Goal: Information Seeking & Learning: Find specific fact

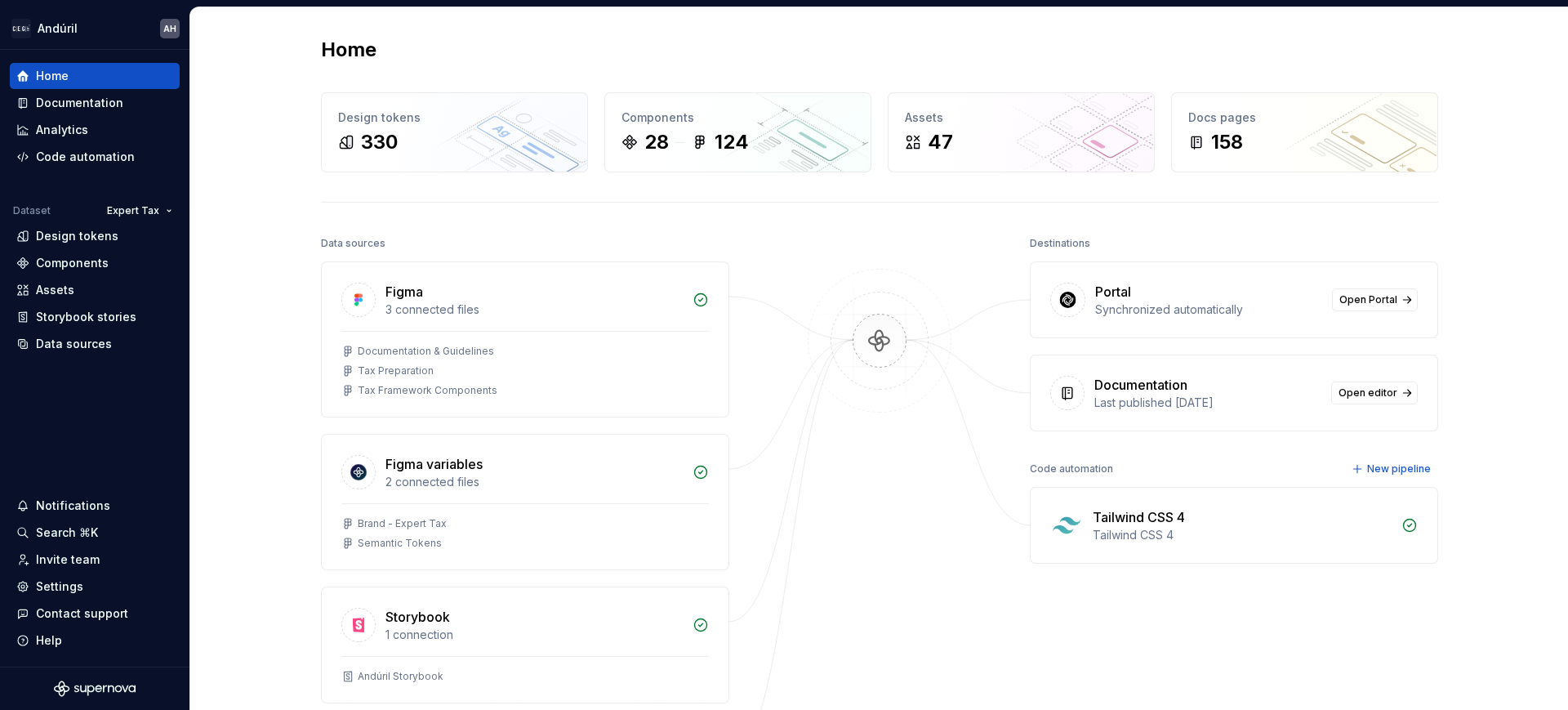
click at [271, 291] on div "Home Design tokens 330 Components 28 124 Assets 47 Docs pages 158 Data sources …" at bounding box center [879, 449] width 1378 height 885
click at [114, 236] on div "Design tokens" at bounding box center [77, 235] width 82 height 17
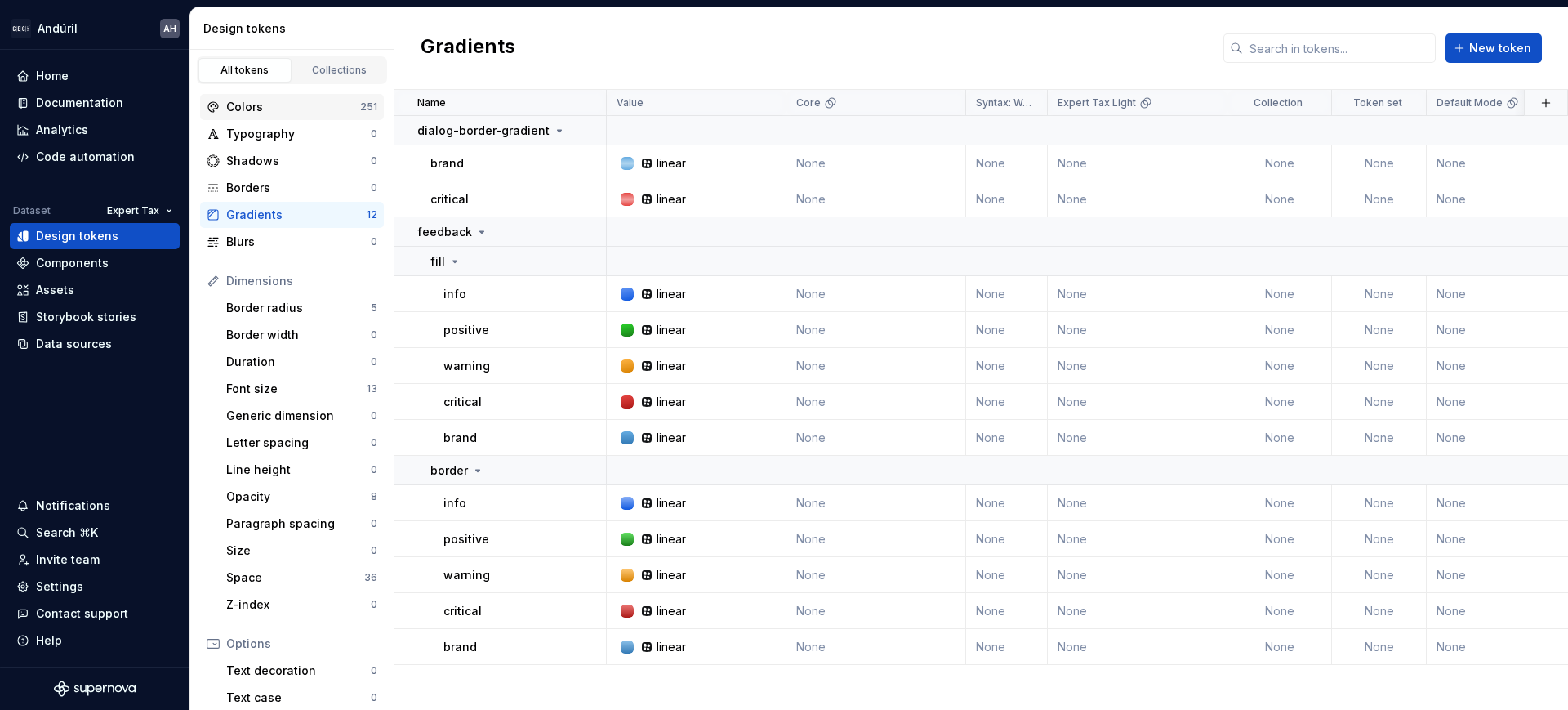
click at [295, 105] on div "Colors" at bounding box center [293, 107] width 134 height 17
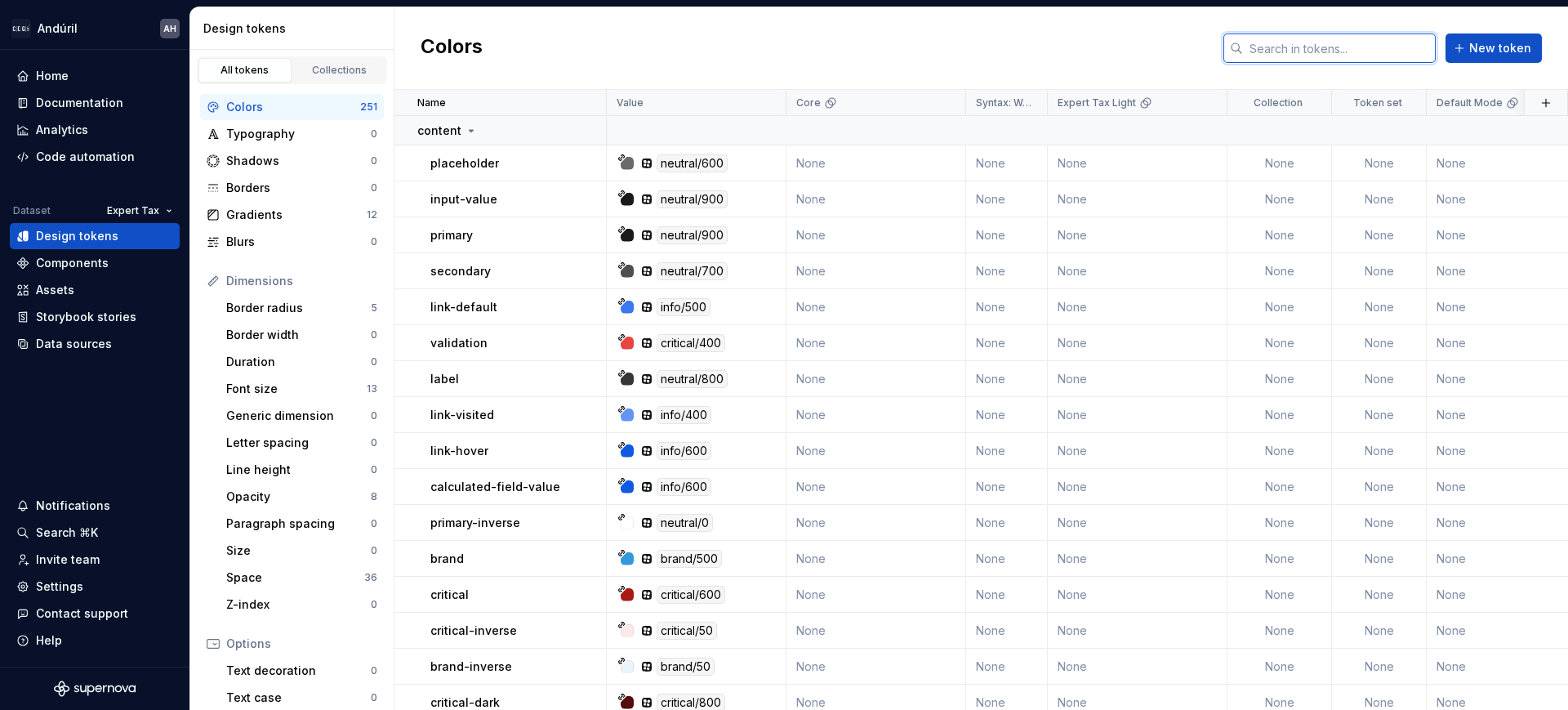
click at [1360, 57] on input "text" at bounding box center [1340, 48] width 193 height 29
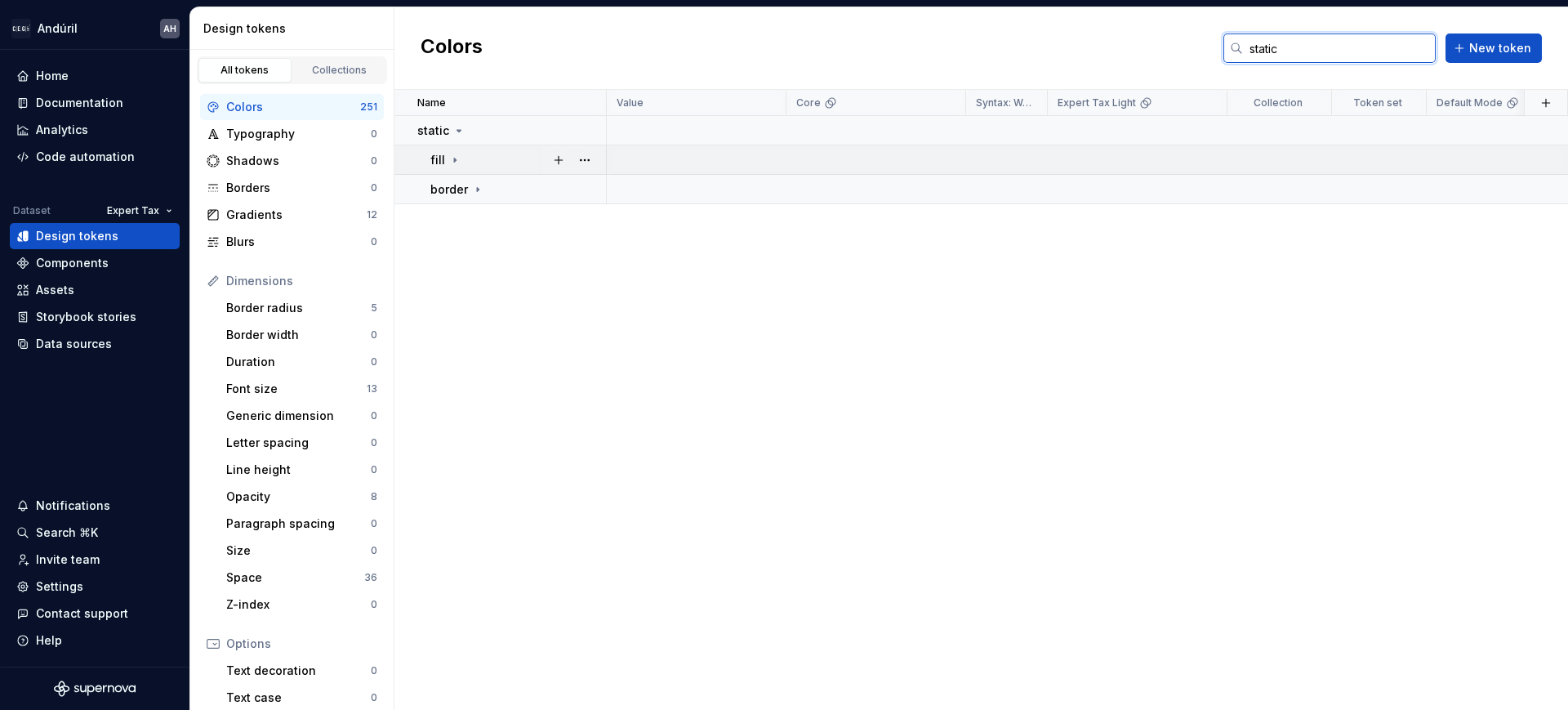
type input "static"
click at [454, 157] on icon at bounding box center [454, 160] width 13 height 13
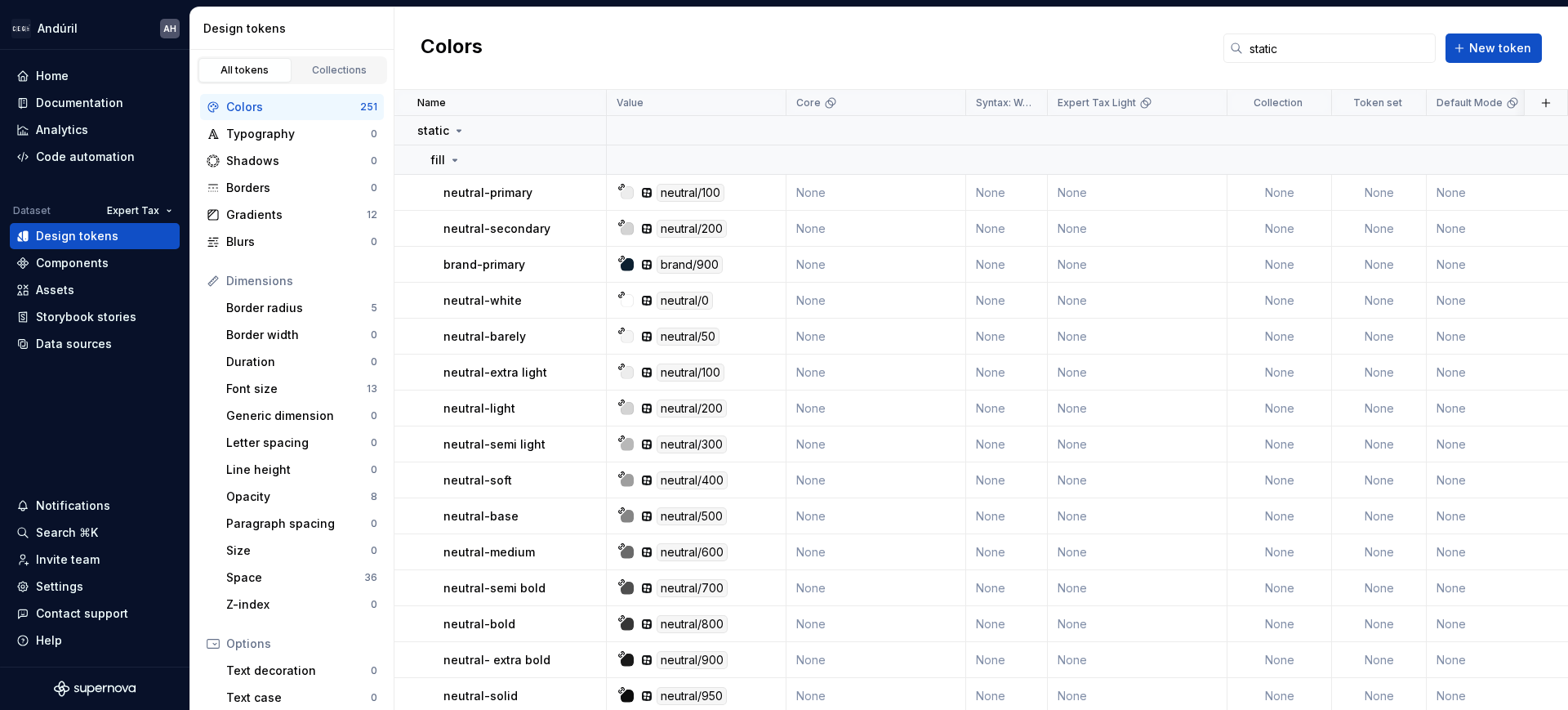
scroll to position [583, 0]
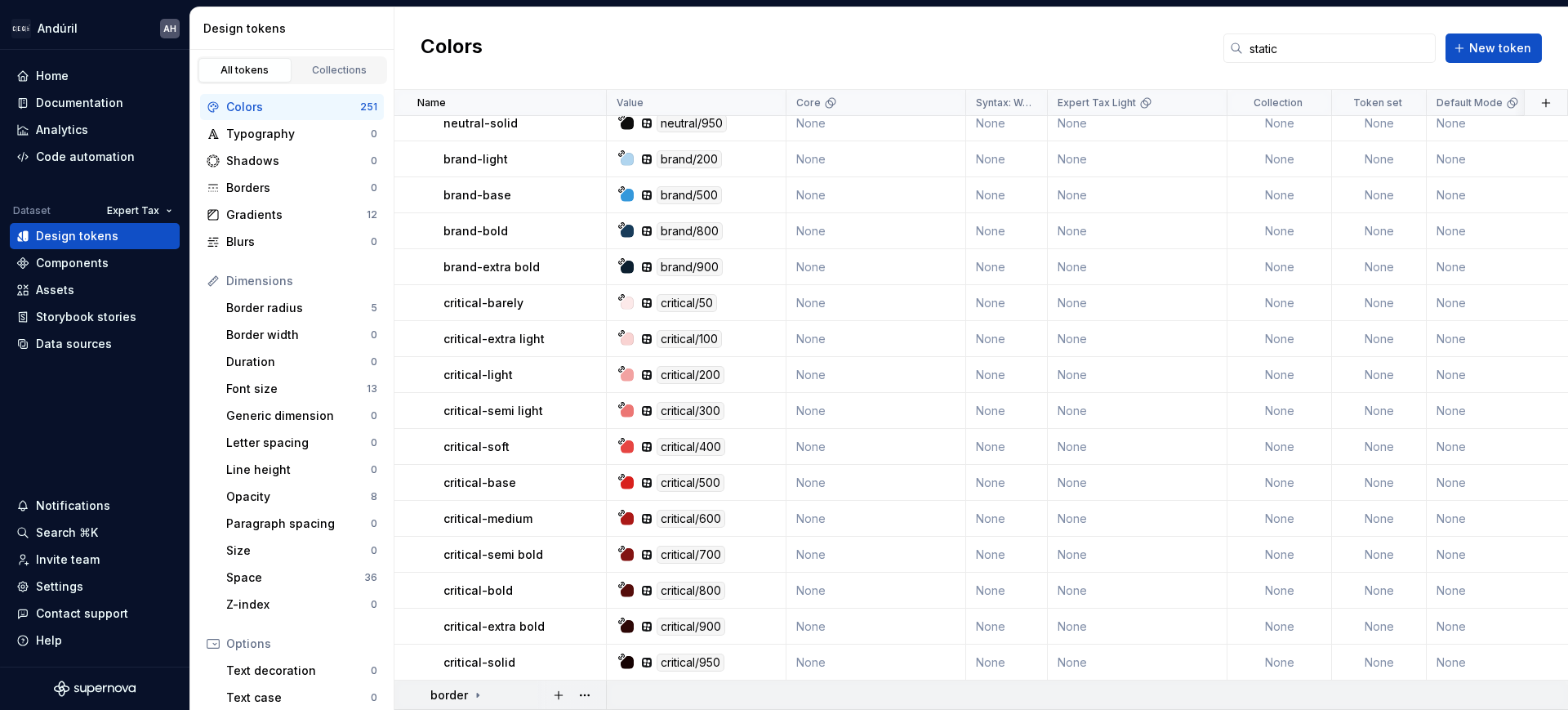
click at [481, 688] on icon at bounding box center [478, 694] width 13 height 13
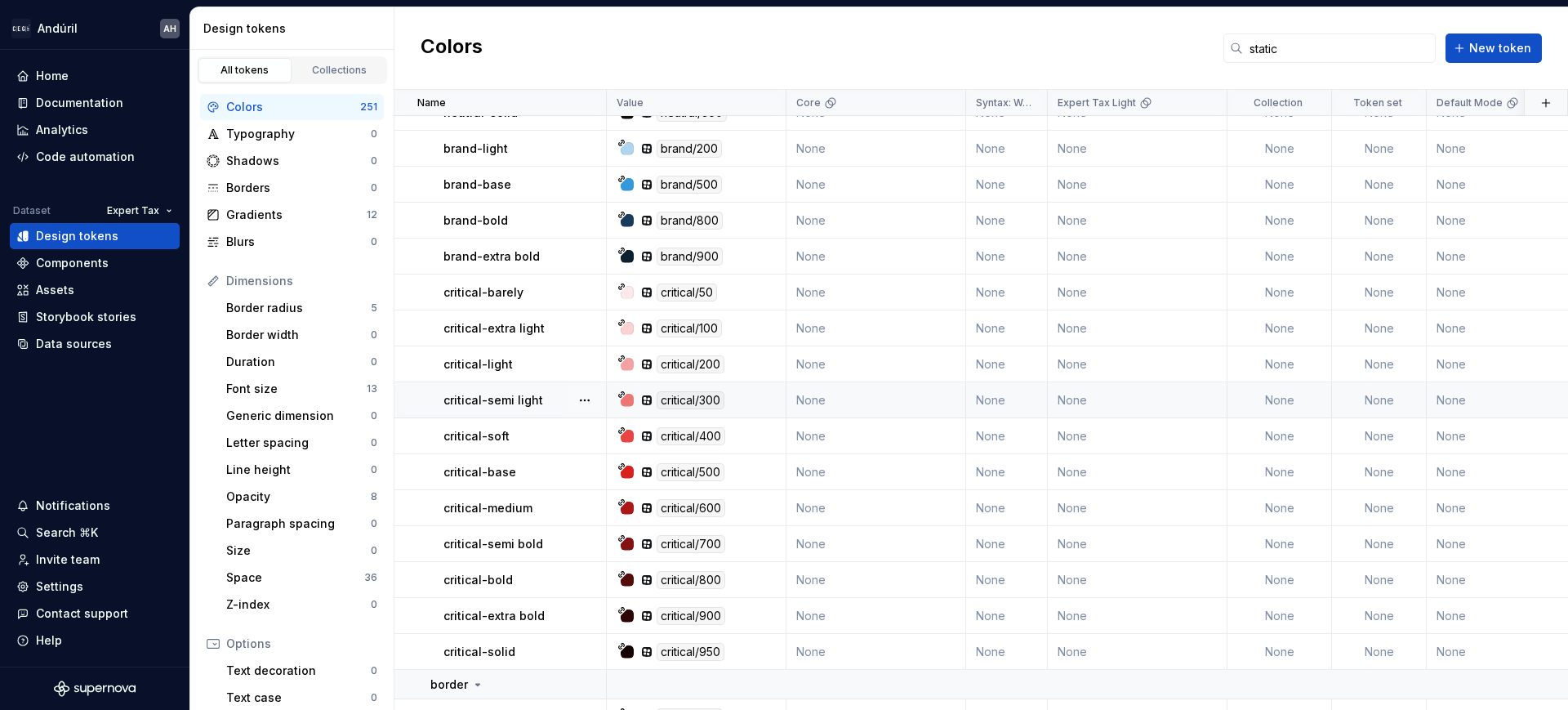
scroll to position [727, 0]
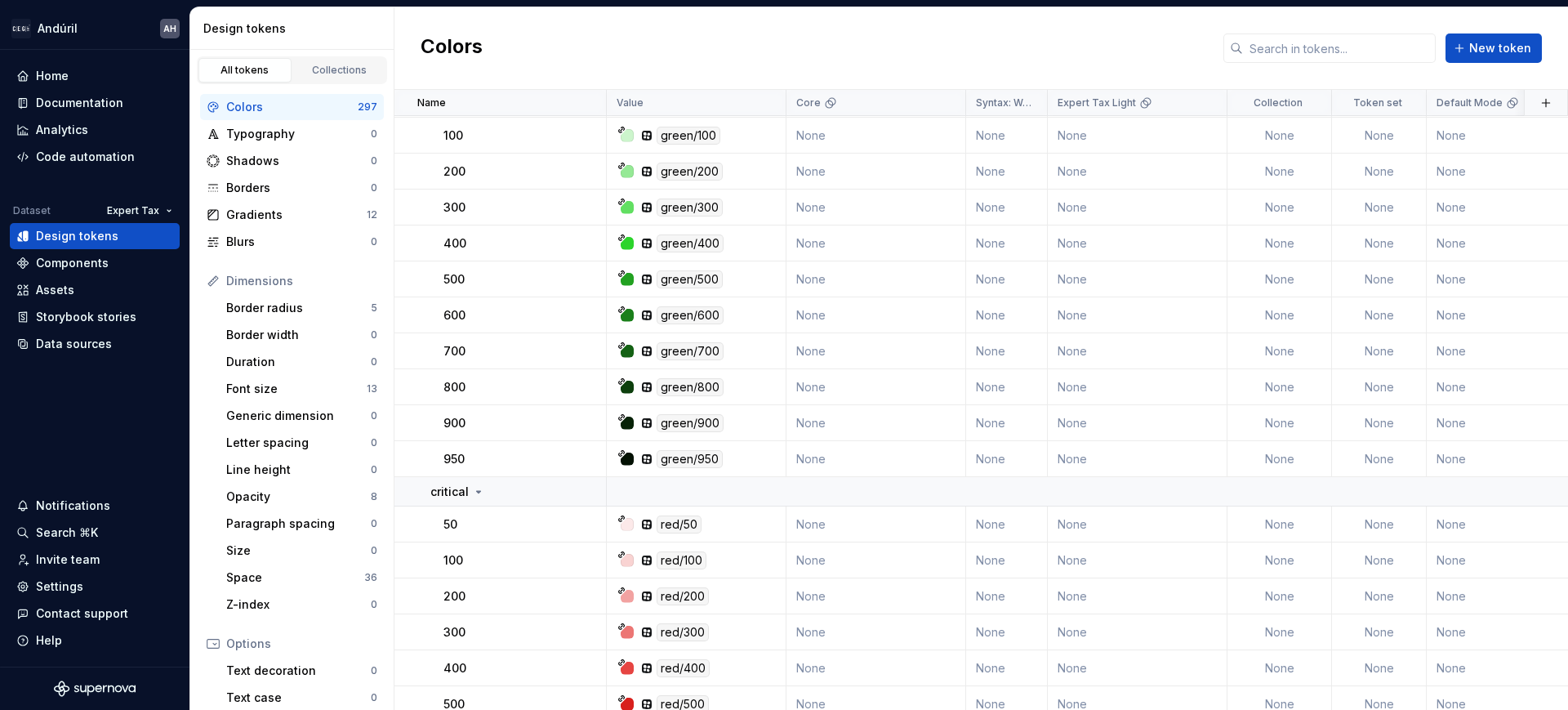
scroll to position [5410, 0]
click at [1378, 34] on input "text" at bounding box center [1340, 48] width 193 height 29
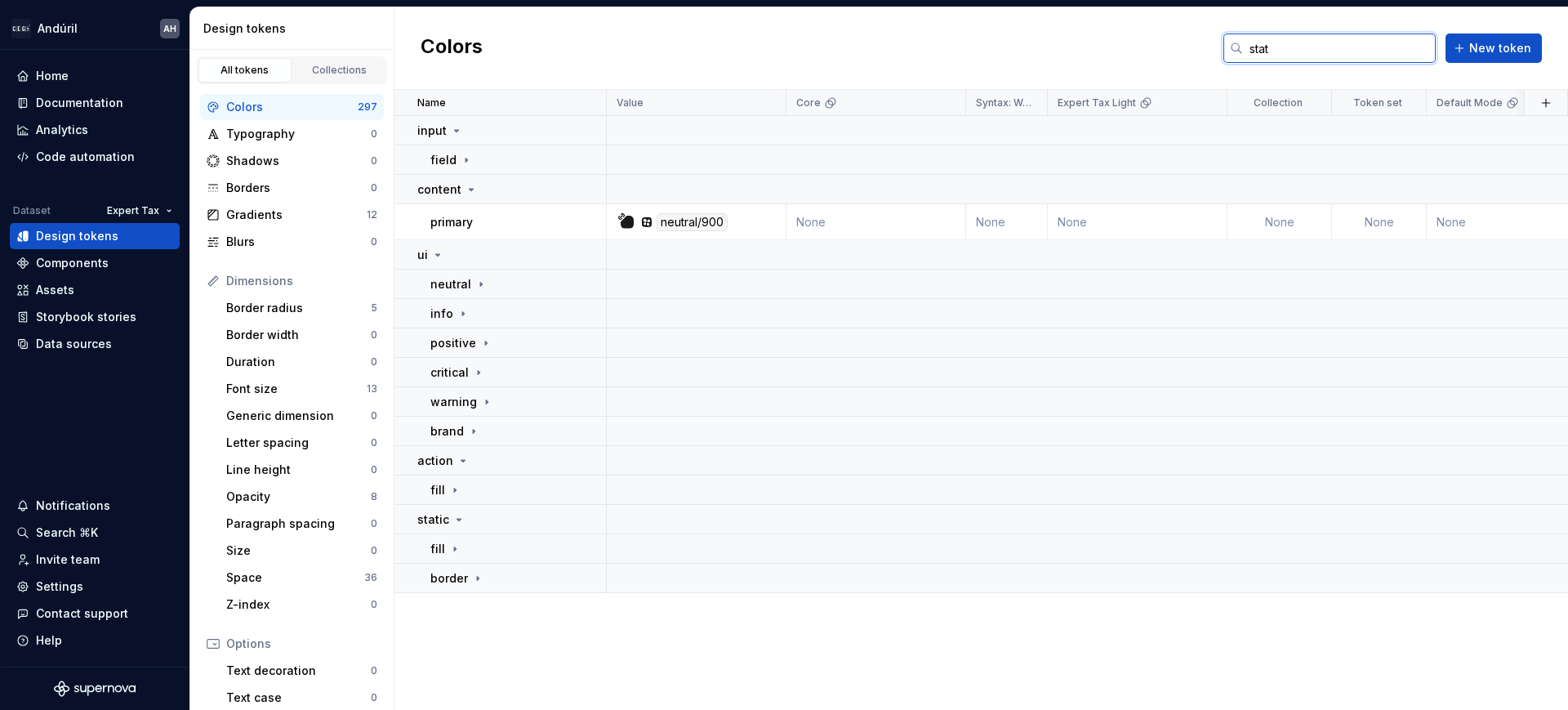
scroll to position [0, 0]
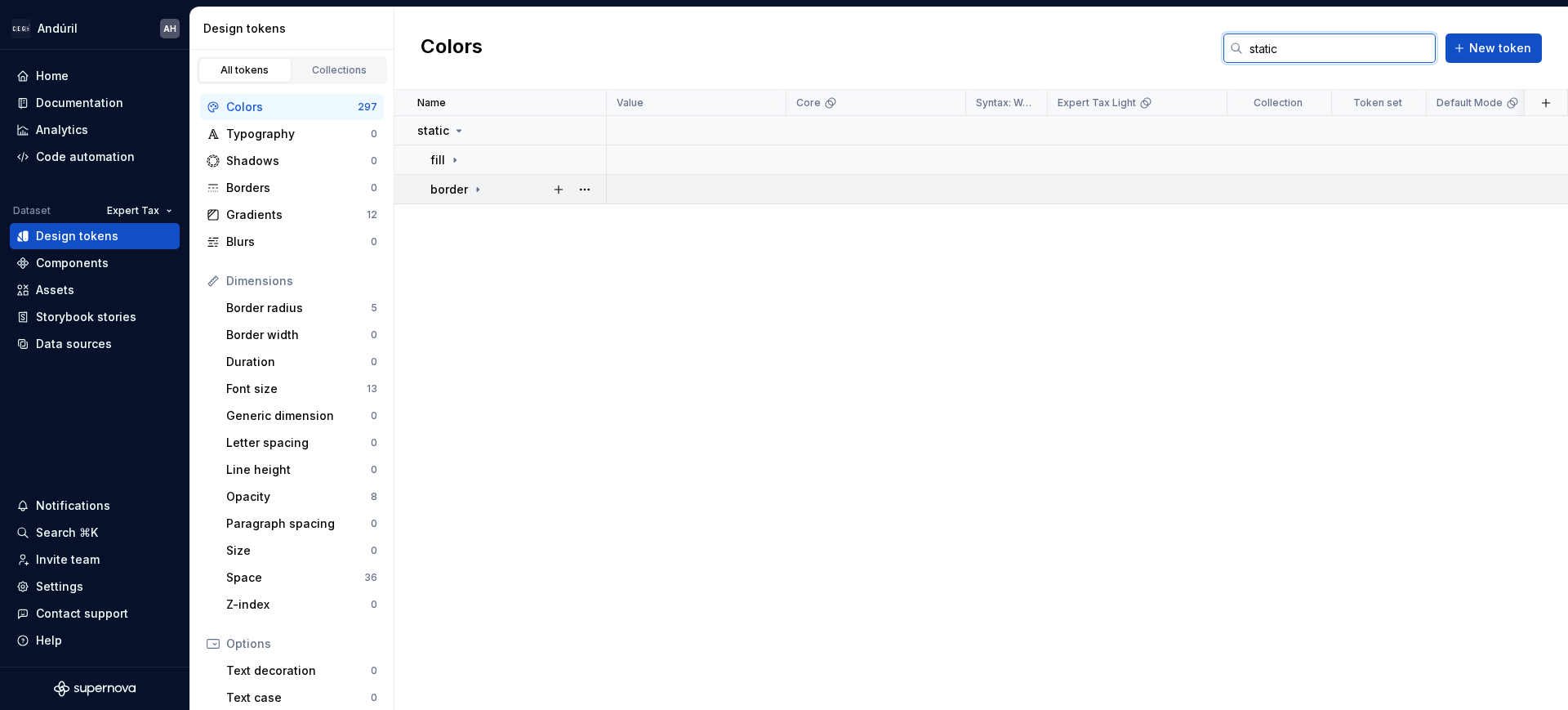
type input "static"
click at [478, 184] on icon at bounding box center [478, 189] width 13 height 13
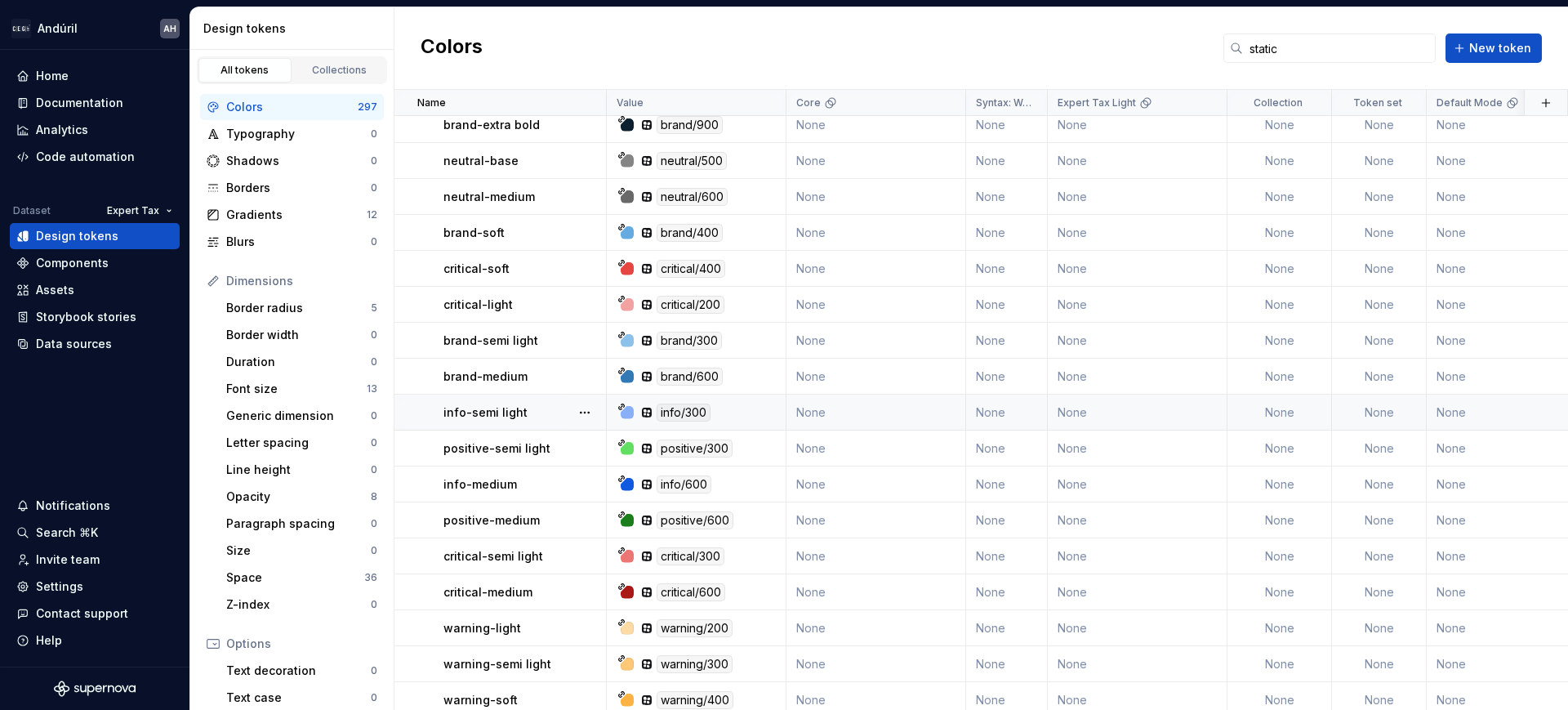
scroll to position [763, 0]
